Goal: Information Seeking & Learning: Compare options

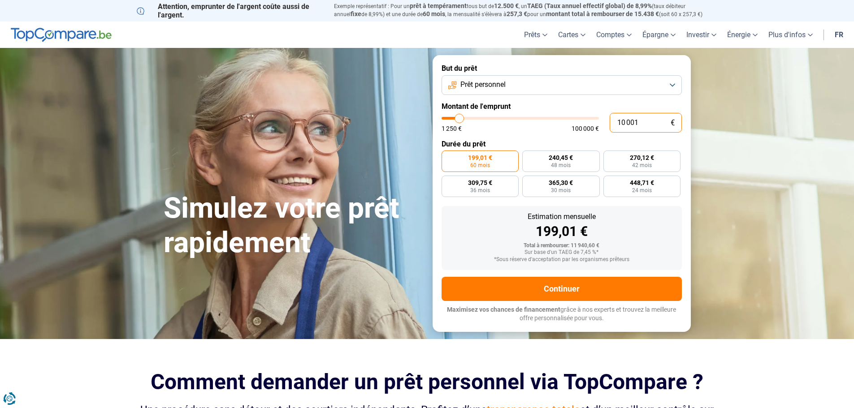
drag, startPoint x: 652, startPoint y: 126, endPoint x: 588, endPoint y: 119, distance: 64.0
click at [588, 119] on div "10 001 € 1 250 € 100 000 €" at bounding box center [562, 123] width 240 height 20
type input "10000"
radio input "true"
type input "1"
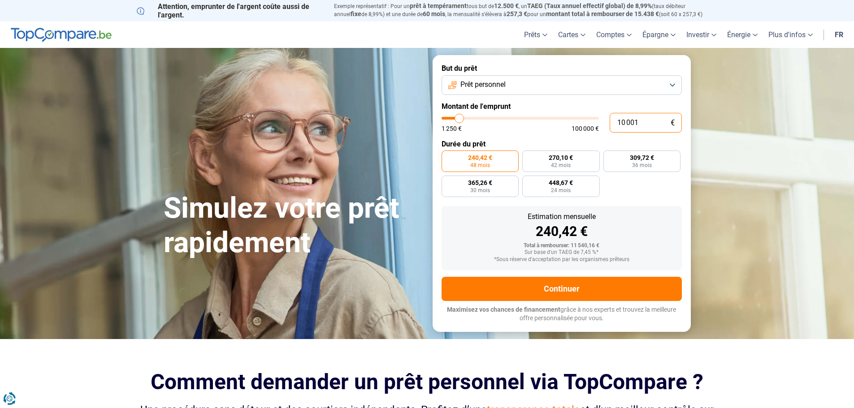
type input "1250"
type input "15"
type input "1250"
type input "150"
type input "1250"
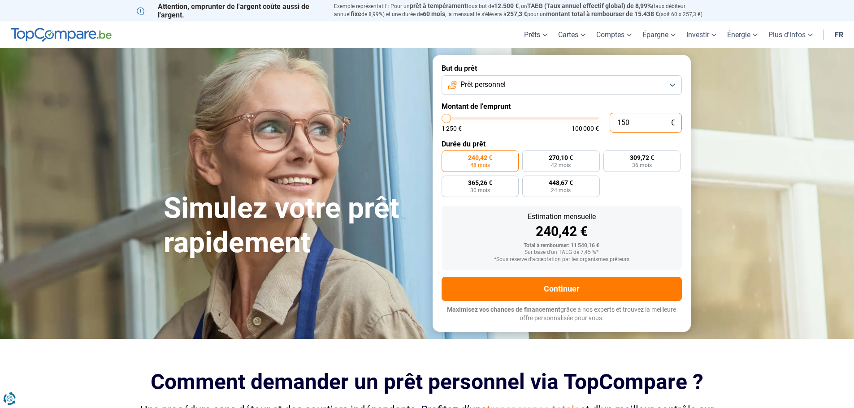
type input "1 500"
type input "1500"
type input "15 000"
type input "15000"
radio input "false"
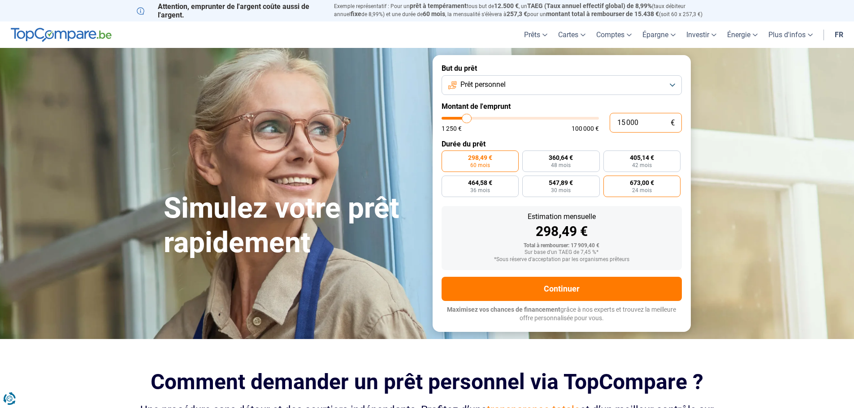
type input "15 000"
click at [639, 188] on span "24 mois" at bounding box center [642, 190] width 20 height 5
click at [609, 182] on input "673,00 € 24 mois" at bounding box center [606, 179] width 6 height 6
radio input "true"
click at [571, 190] on label "547,89 € 30 mois" at bounding box center [561, 187] width 78 height 22
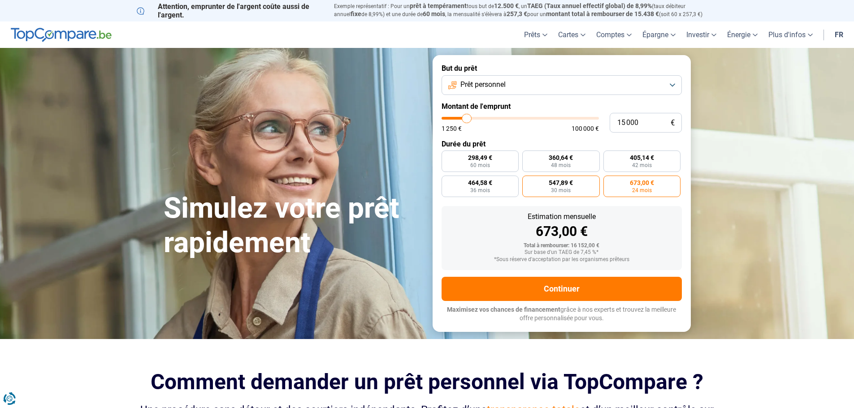
click at [528, 182] on input "547,89 € 30 mois" at bounding box center [525, 179] width 6 height 6
radio input "true"
click at [503, 164] on label "298,49 € 60 mois" at bounding box center [481, 162] width 78 height 22
click at [447, 156] on input "298,49 € 60 mois" at bounding box center [445, 154] width 6 height 6
radio input "true"
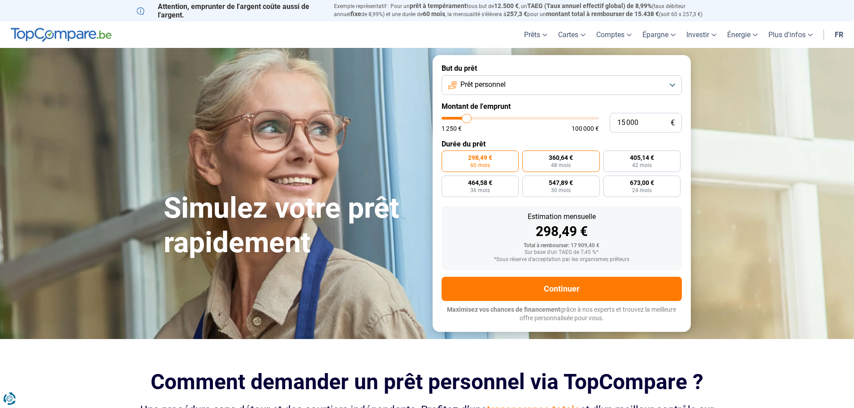
click at [559, 155] on span "360,64 €" at bounding box center [561, 158] width 24 height 6
click at [528, 154] on input "360,64 € 48 mois" at bounding box center [525, 154] width 6 height 6
radio input "true"
click at [555, 187] on label "547,89 € 30 mois" at bounding box center [561, 187] width 78 height 22
click at [528, 182] on input "547,89 € 30 mois" at bounding box center [525, 179] width 6 height 6
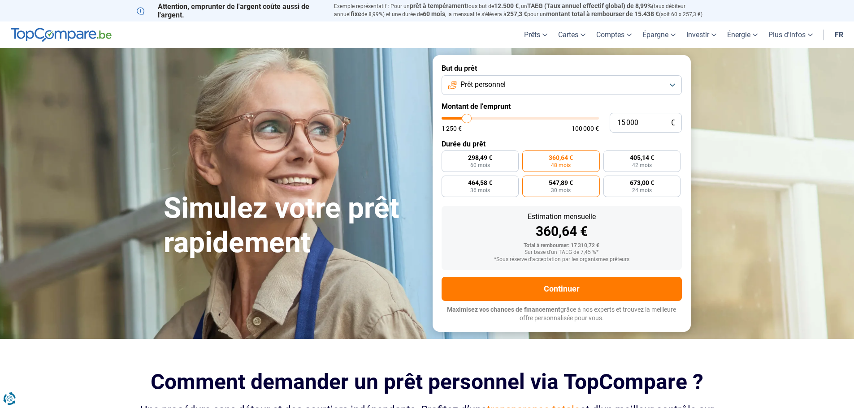
radio input "true"
click at [638, 191] on span "24 mois" at bounding box center [642, 190] width 20 height 5
click at [609, 182] on input "673,00 € 24 mois" at bounding box center [606, 179] width 6 height 6
radio input "true"
drag, startPoint x: 646, startPoint y: 119, endPoint x: 608, endPoint y: 122, distance: 38.2
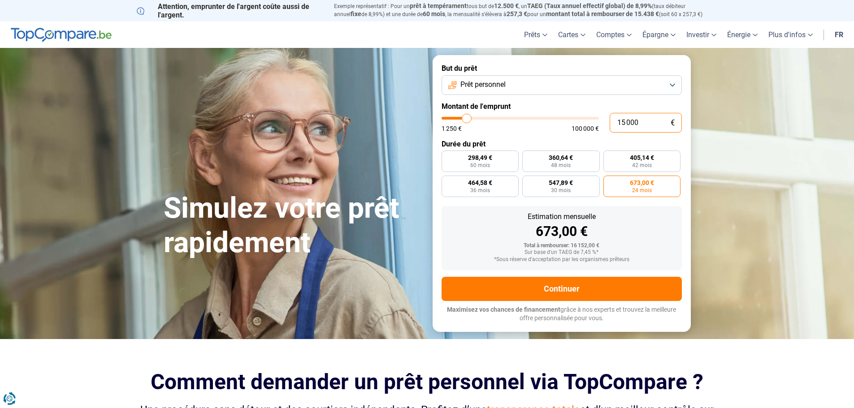
click at [608, 122] on div "15 000 € 1 250 € 100 000 €" at bounding box center [562, 123] width 240 height 20
type input "2"
type input "1250"
type input "25"
type input "1250"
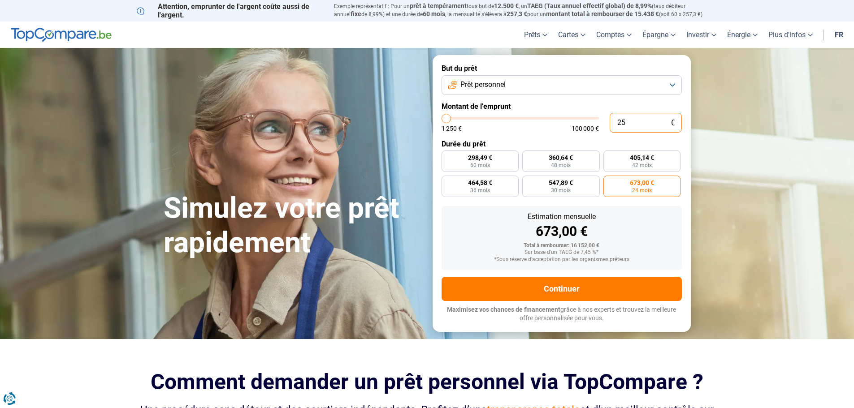
type input "250"
type input "1250"
type input "2 500"
type input "2500"
type input "25 000"
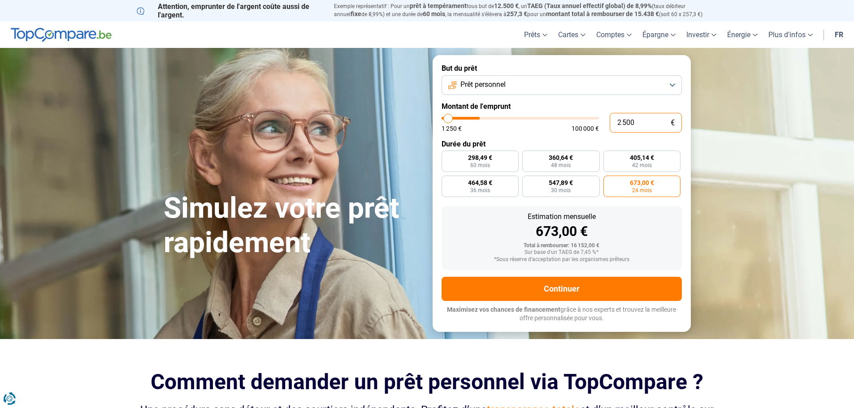
type input "25000"
radio input "false"
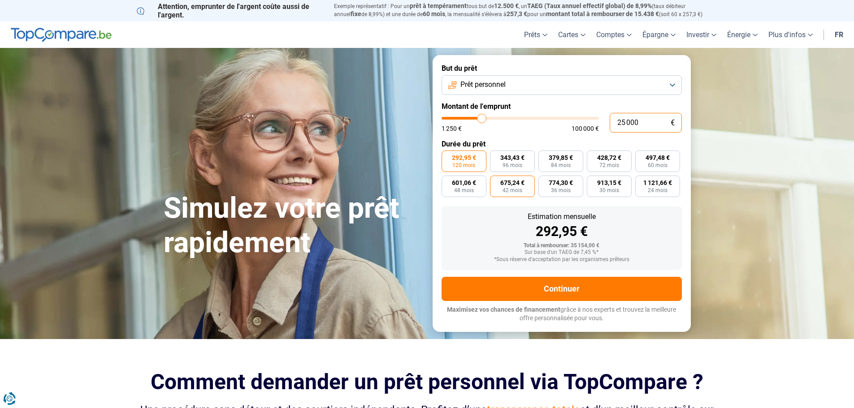
type input "25 000"
click at [510, 189] on span "42 mois" at bounding box center [513, 190] width 20 height 5
click at [496, 182] on input "675,24 € 42 mois" at bounding box center [493, 179] width 6 height 6
radio input "true"
click at [460, 189] on span "48 mois" at bounding box center [464, 190] width 20 height 5
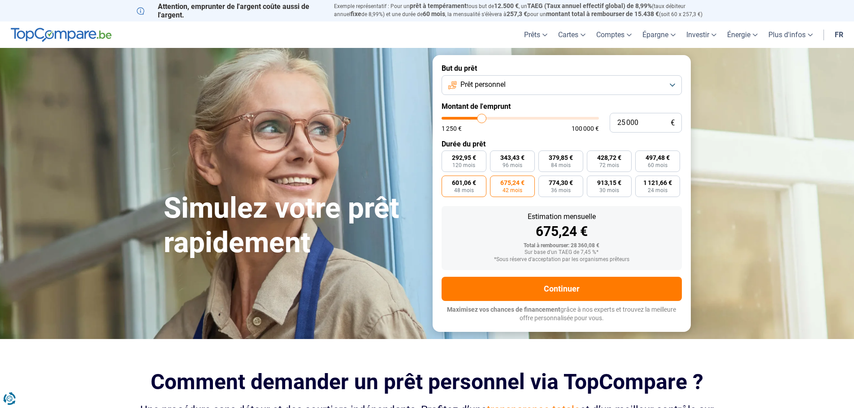
click at [447, 182] on input "601,06 € 48 mois" at bounding box center [445, 179] width 6 height 6
radio input "true"
